Goal: Task Accomplishment & Management: Use online tool/utility

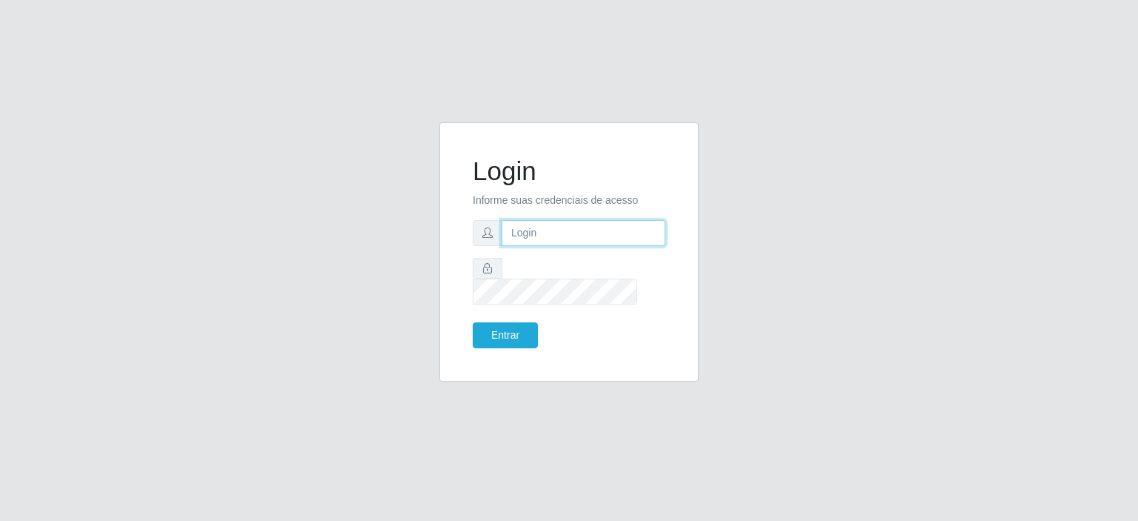
click at [564, 246] on input "text" at bounding box center [583, 233] width 164 height 26
type input "[EMAIL_ADDRESS][PERSON_NAME][DOMAIN_NAME]"
click at [473, 322] on button "Entrar" at bounding box center [505, 335] width 65 height 26
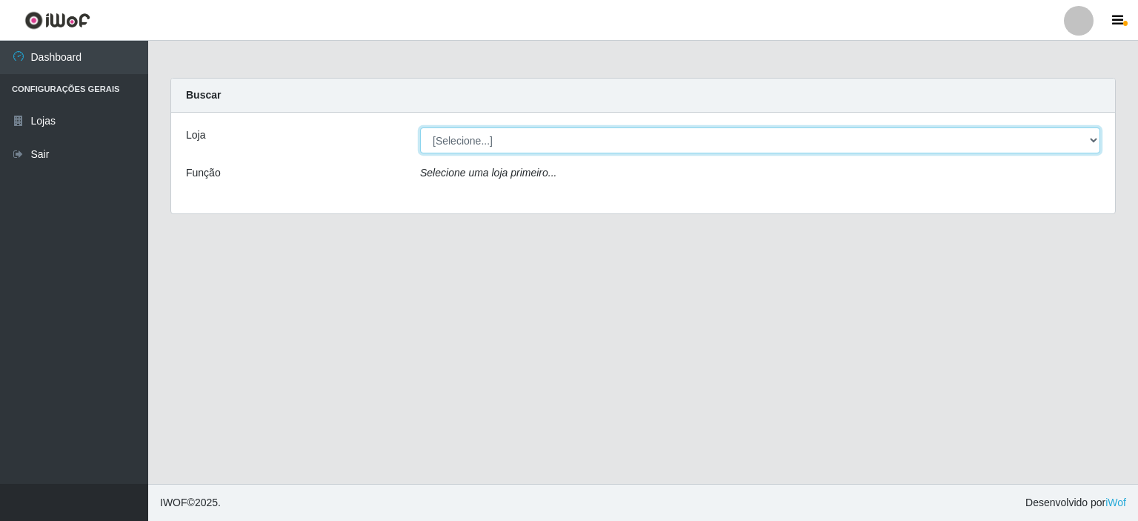
click at [1096, 143] on select "[Selecione...] Corte Fácil - Unidade Planalto" at bounding box center [760, 140] width 680 height 26
select select "202"
click at [420, 127] on select "[Selecione...] Corte Fácil - Unidade Planalto" at bounding box center [760, 140] width 680 height 26
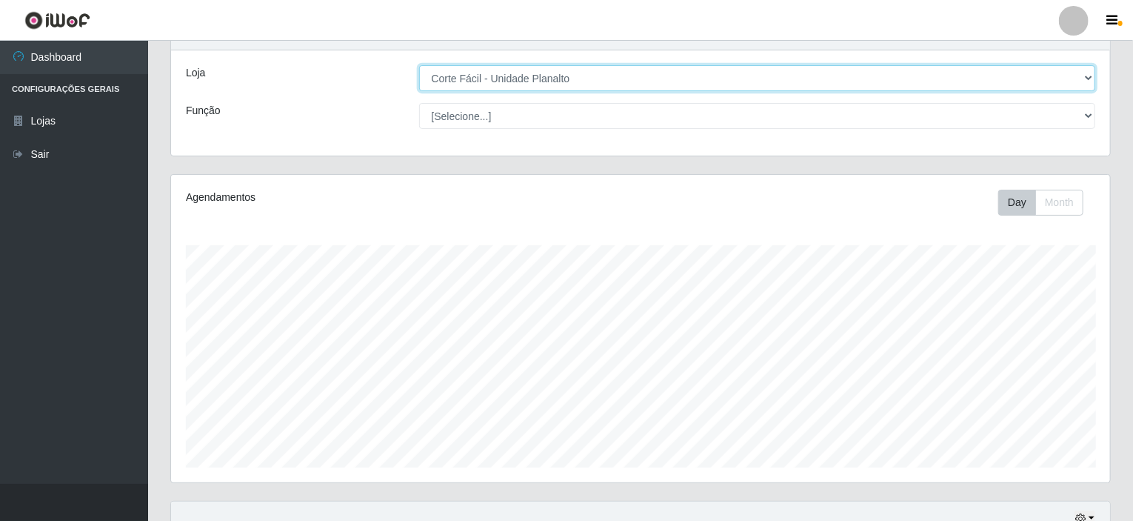
scroll to position [262, 0]
